Goal: Information Seeking & Learning: Learn about a topic

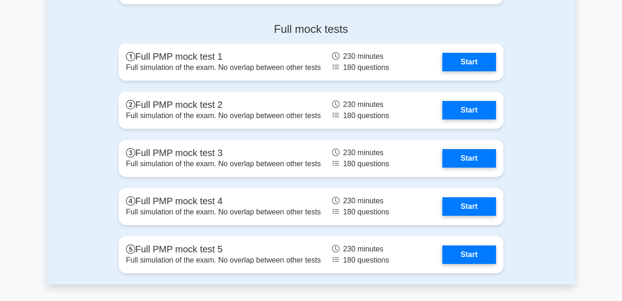
scroll to position [2694, 0]
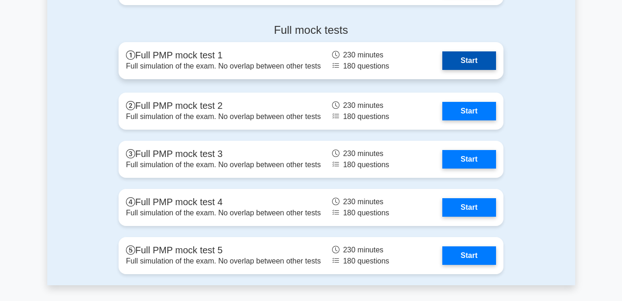
click at [470, 63] on link "Start" at bounding box center [469, 60] width 54 height 19
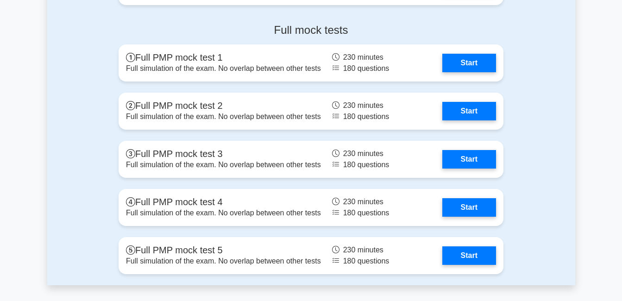
scroll to position [2694, 0]
